Goal: Task Accomplishment & Management: Manage account settings

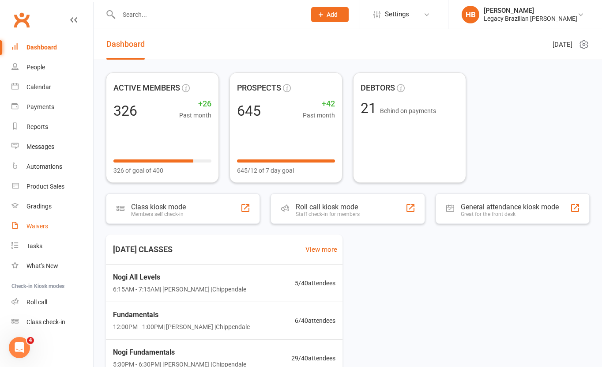
click at [40, 222] on link "Waivers" at bounding box center [52, 226] width 82 height 20
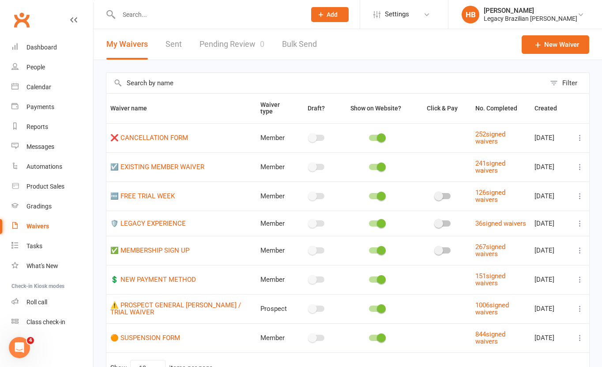
click at [229, 45] on link "Pending Review 0" at bounding box center [232, 44] width 65 height 30
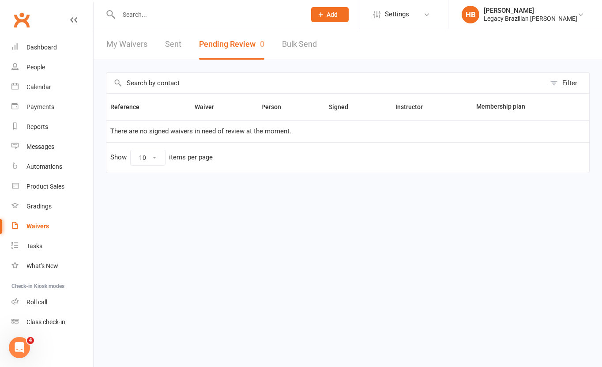
click at [180, 52] on link "Sent" at bounding box center [173, 44] width 16 height 30
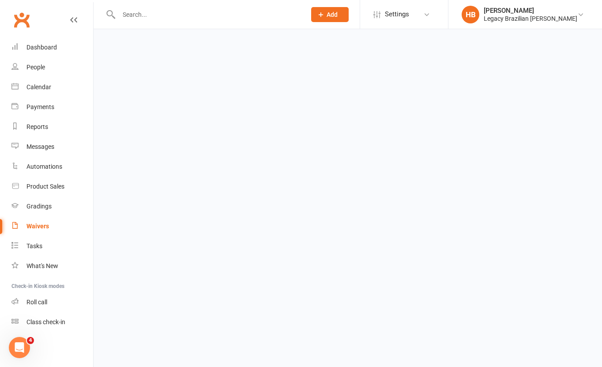
select select "100"
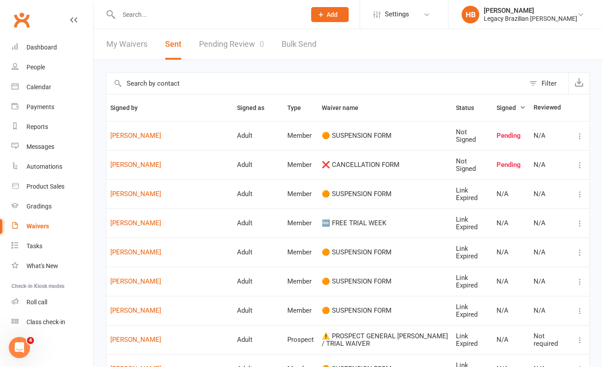
click at [456, 113] on th "Status" at bounding box center [472, 107] width 41 height 26
click at [501, 104] on span "Signed" at bounding box center [511, 107] width 29 height 7
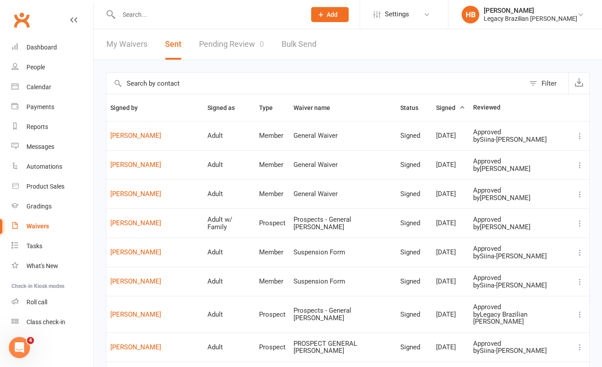
click at [436, 107] on span "Signed" at bounding box center [450, 107] width 29 height 7
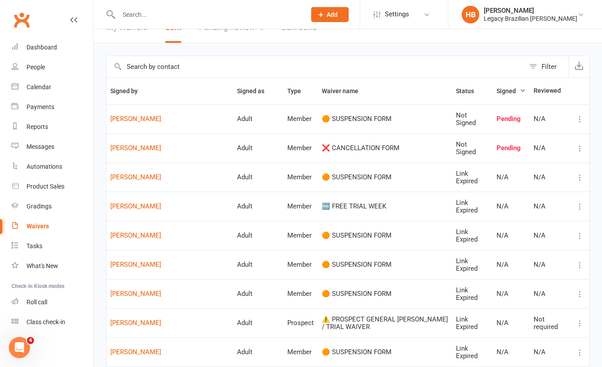
scroll to position [9, 0]
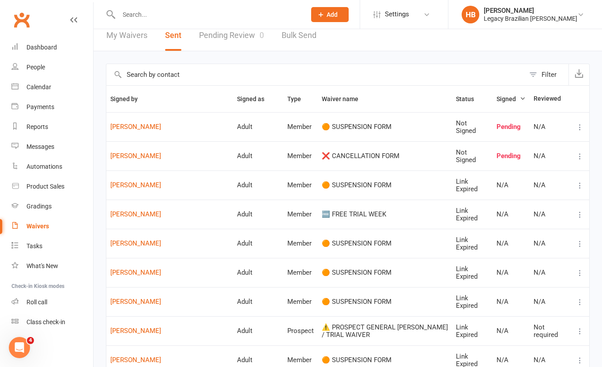
click at [459, 94] on button "Status" at bounding box center [470, 99] width 28 height 11
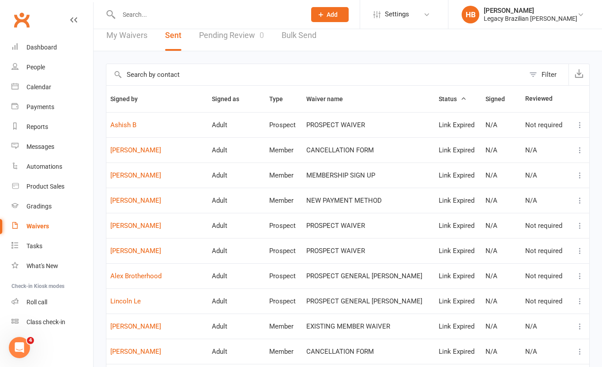
click at [450, 101] on span "Status" at bounding box center [453, 98] width 28 height 7
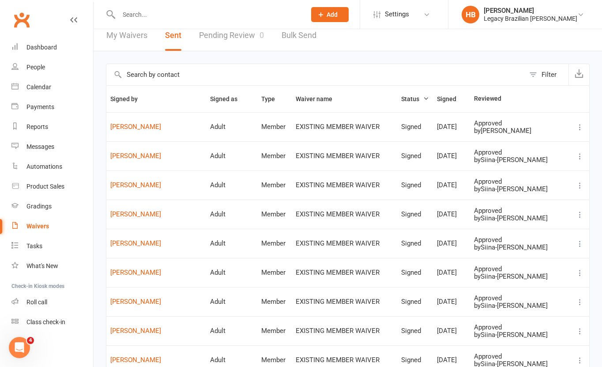
click at [403, 97] on span "Status" at bounding box center [415, 98] width 28 height 7
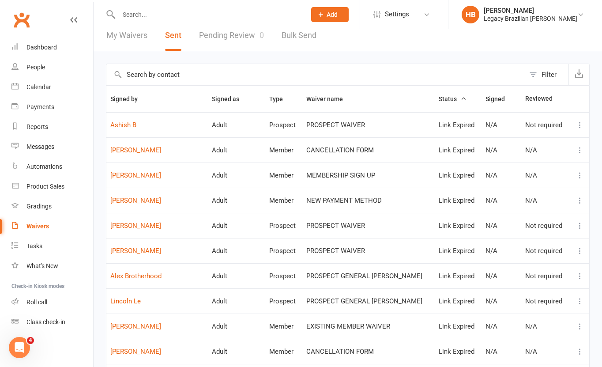
click at [439, 96] on span "Status" at bounding box center [453, 98] width 28 height 7
